Goal: Task Accomplishment & Management: Use online tool/utility

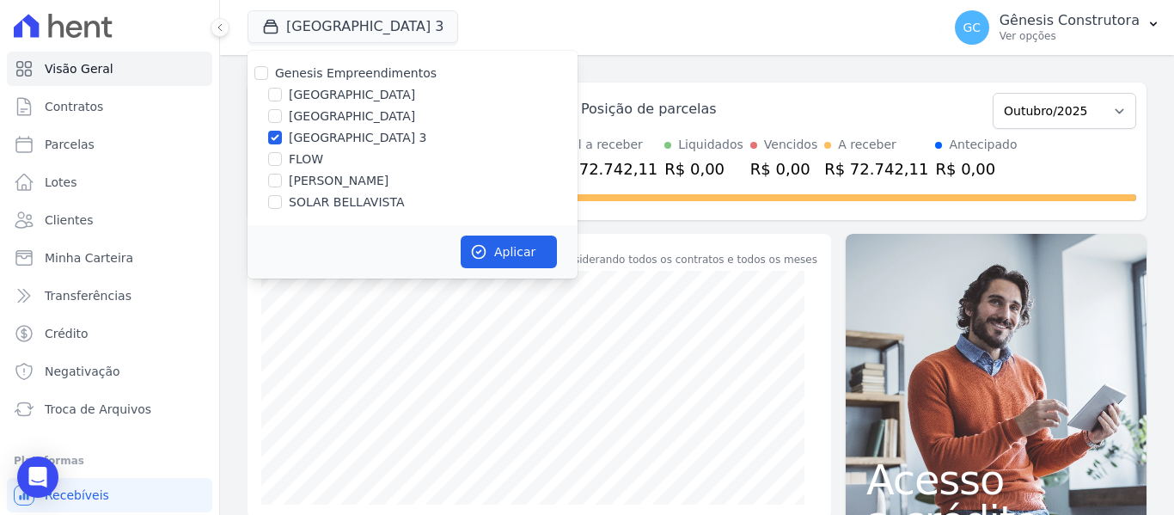
click at [299, 162] on label "FLOW" at bounding box center [306, 159] width 34 height 18
click at [282, 162] on input "FLOW" at bounding box center [275, 159] width 14 height 14
checkbox input "true"
click at [267, 137] on div "[GEOGRAPHIC_DATA] 3" at bounding box center [412, 138] width 330 height 18
click at [276, 138] on input "[GEOGRAPHIC_DATA] 3" at bounding box center [275, 138] width 14 height 14
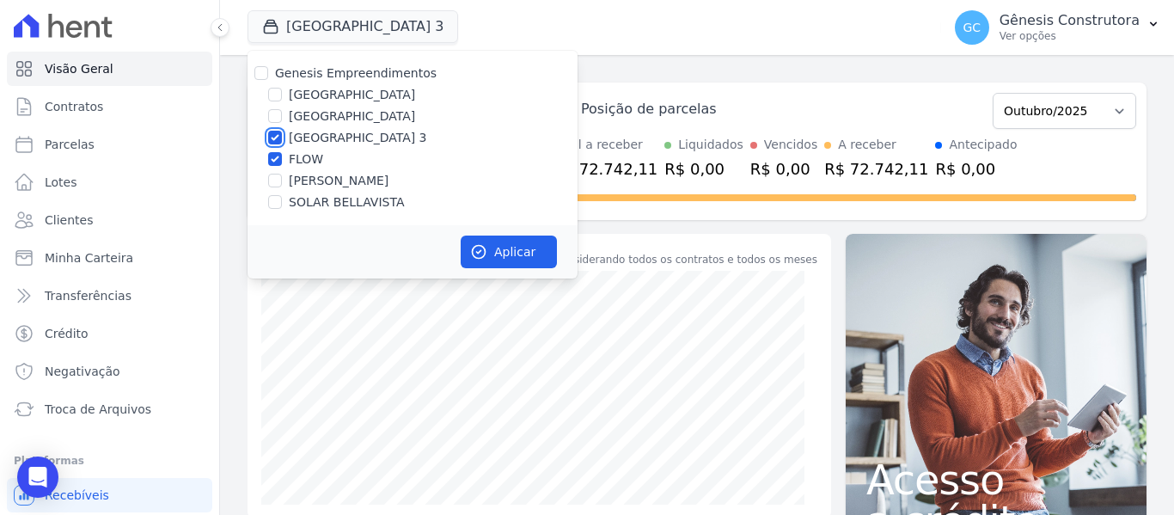
checkbox input "false"
click at [270, 162] on input "FLOW" at bounding box center [275, 159] width 14 height 14
checkbox input "false"
click at [283, 195] on div "SOLAR BELLAVISTA" at bounding box center [412, 202] width 330 height 18
click at [278, 202] on input "SOLAR BELLAVISTA" at bounding box center [275, 202] width 14 height 14
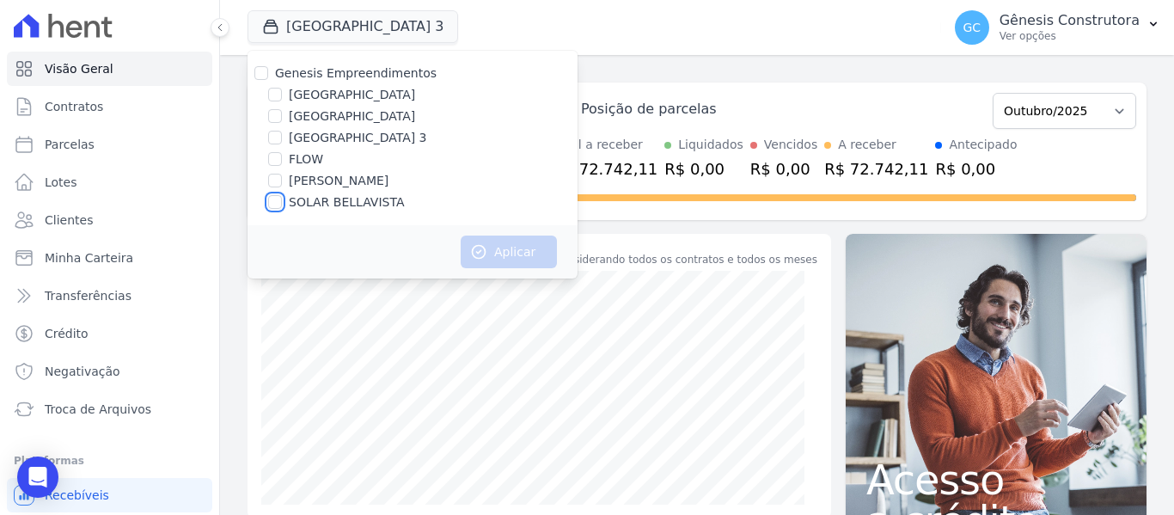
checkbox input "true"
click at [466, 254] on button "Aplicar" at bounding box center [509, 251] width 96 height 33
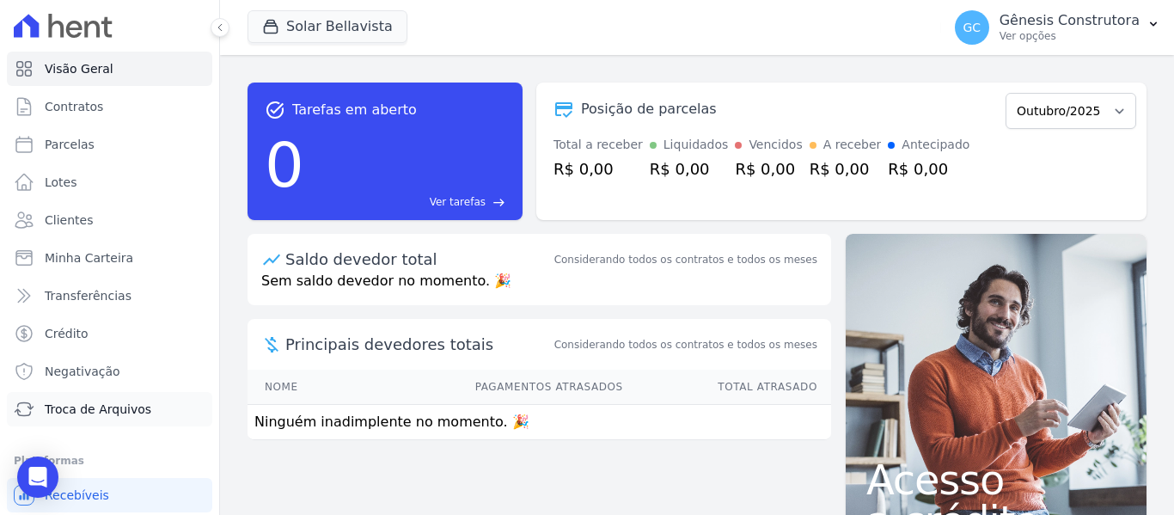
click at [73, 401] on span "Troca de Arquivos" at bounding box center [98, 408] width 107 height 17
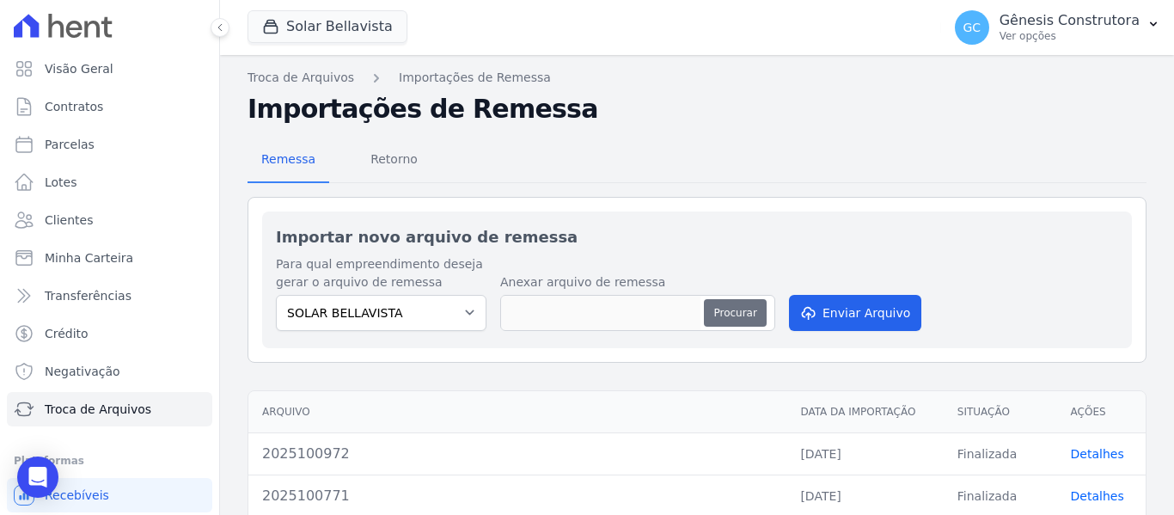
click at [745, 310] on button "Procurar" at bounding box center [735, 312] width 62 height 27
type input "2025101573"
click at [839, 309] on button "Enviar Arquivo" at bounding box center [855, 313] width 132 height 36
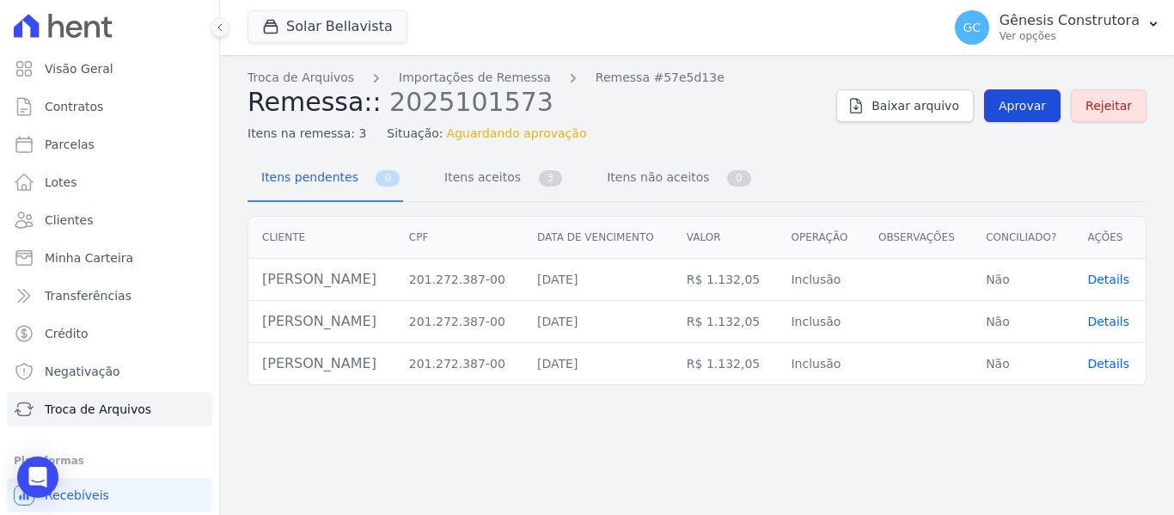
click at [1046, 104] on span "Aprovar" at bounding box center [1022, 105] width 47 height 17
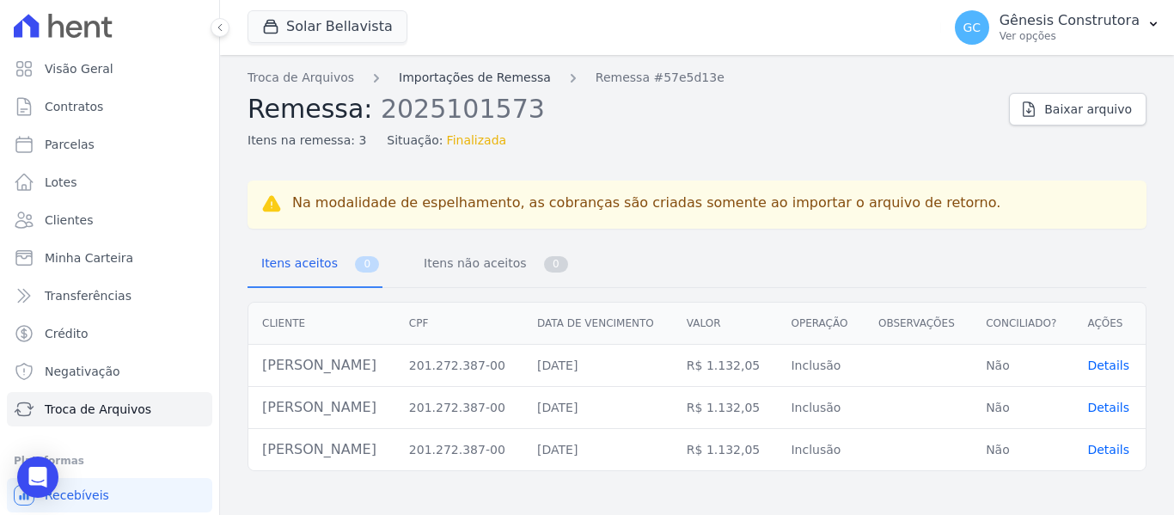
click at [437, 71] on link "Importações de Remessa" at bounding box center [475, 78] width 152 height 18
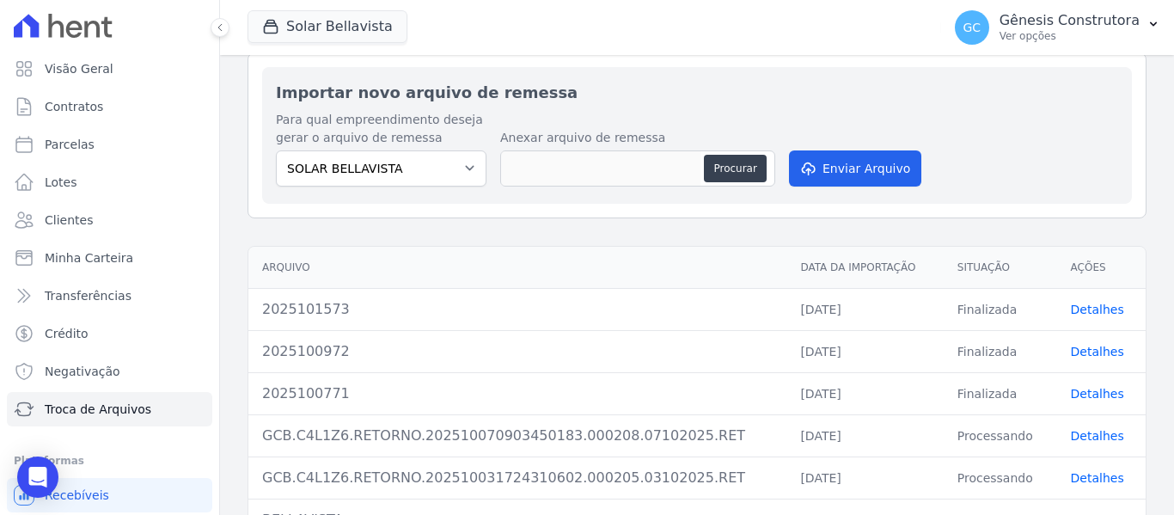
scroll to position [58, 0]
